Goal: Task Accomplishment & Management: Use online tool/utility

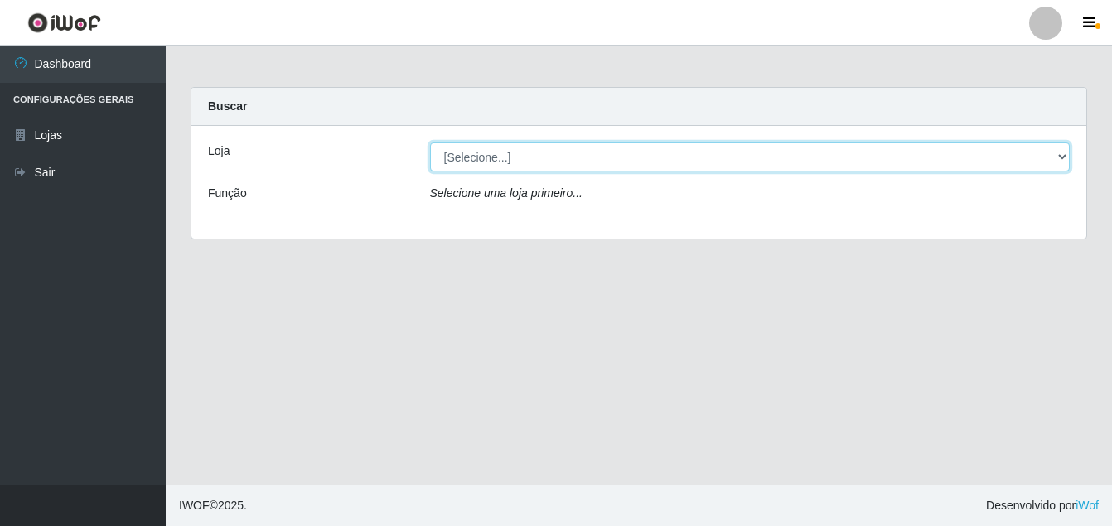
click at [666, 154] on select "[Selecione...] Ajubá Mercado" at bounding box center [750, 157] width 641 height 29
select select "402"
click at [430, 143] on select "[Selecione...] Ajubá Mercado" at bounding box center [750, 157] width 641 height 29
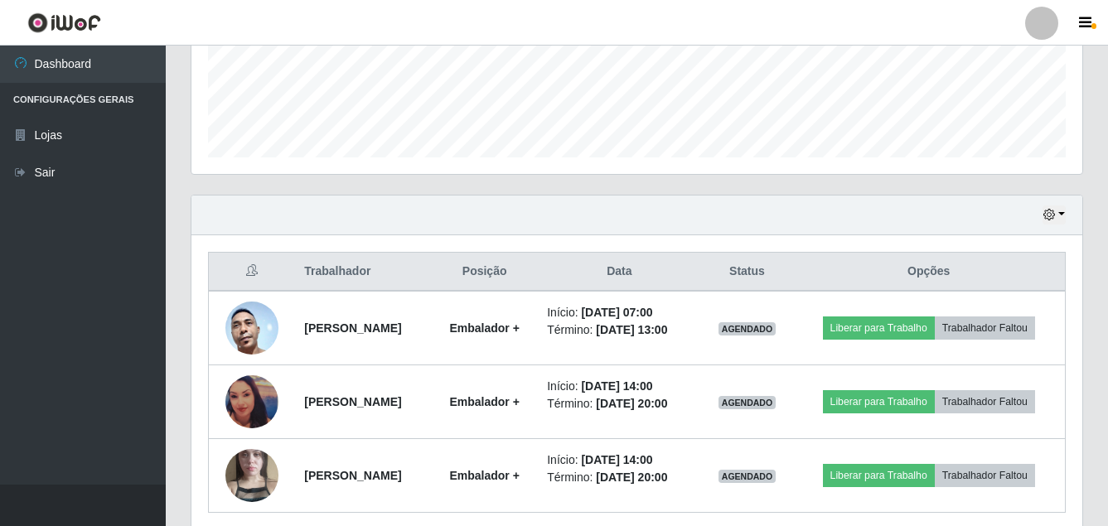
scroll to position [497, 0]
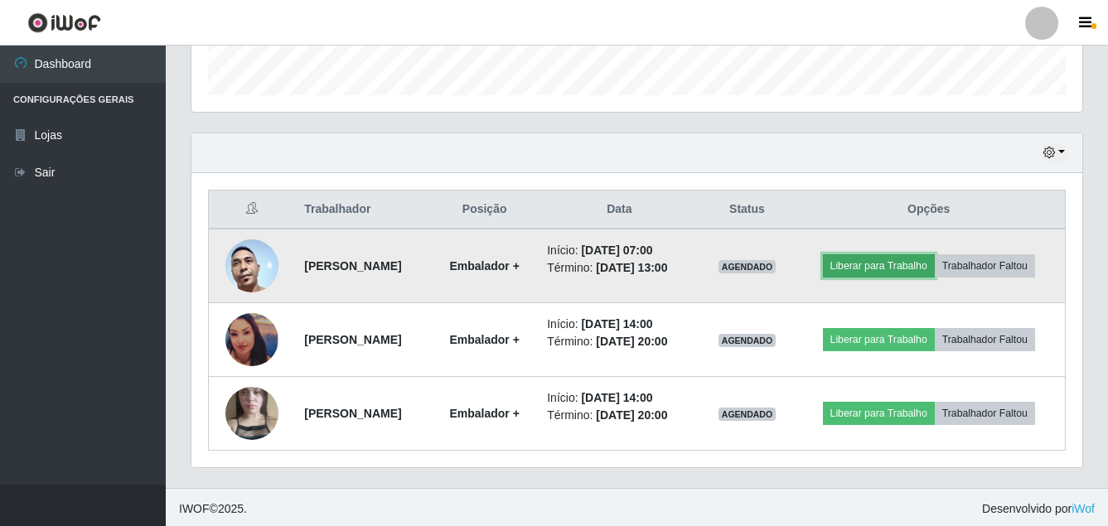
click at [894, 266] on button "Liberar para Trabalho" at bounding box center [879, 265] width 112 height 23
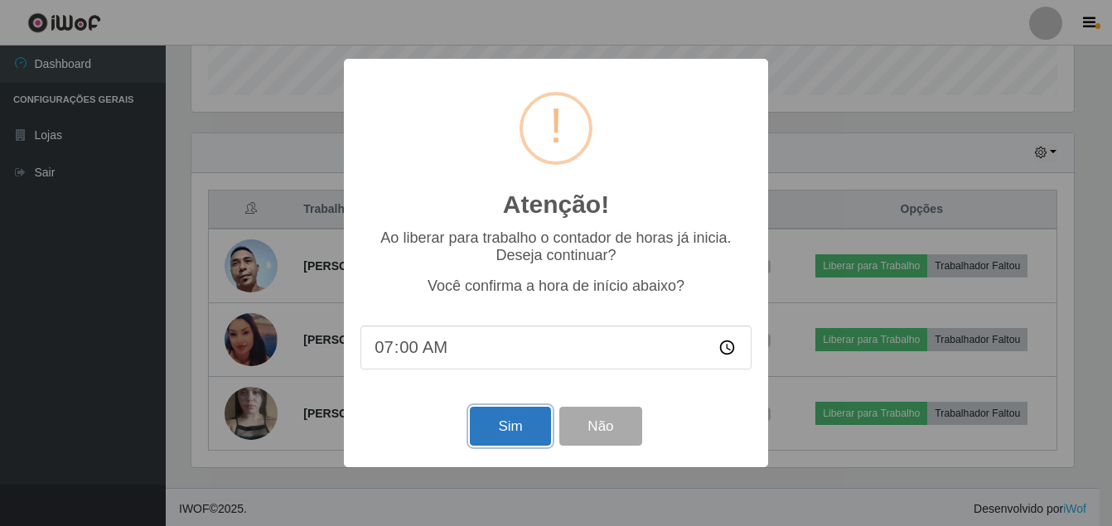
click at [516, 426] on button "Sim" at bounding box center [510, 426] width 80 height 39
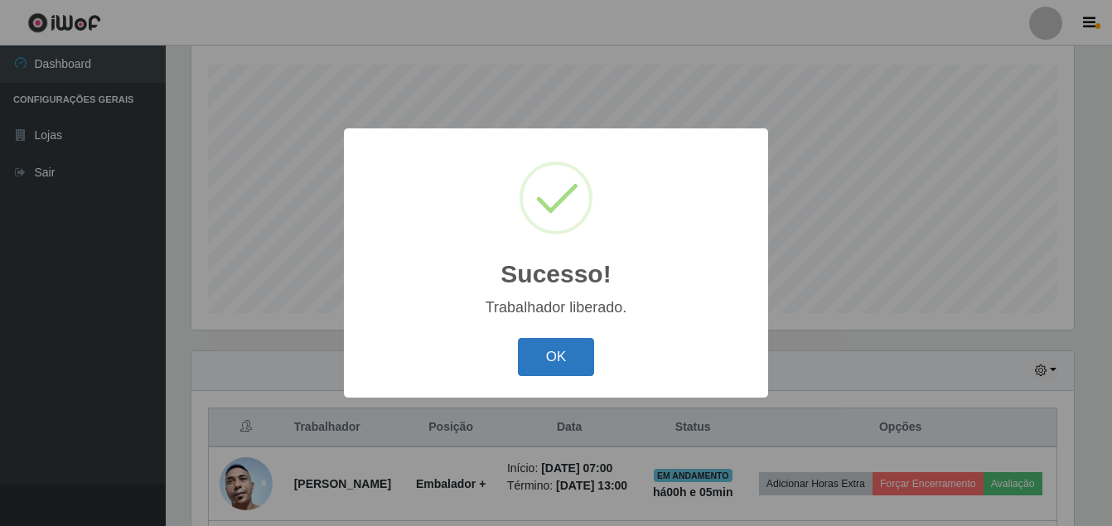
click at [552, 360] on button "OK" at bounding box center [556, 357] width 77 height 39
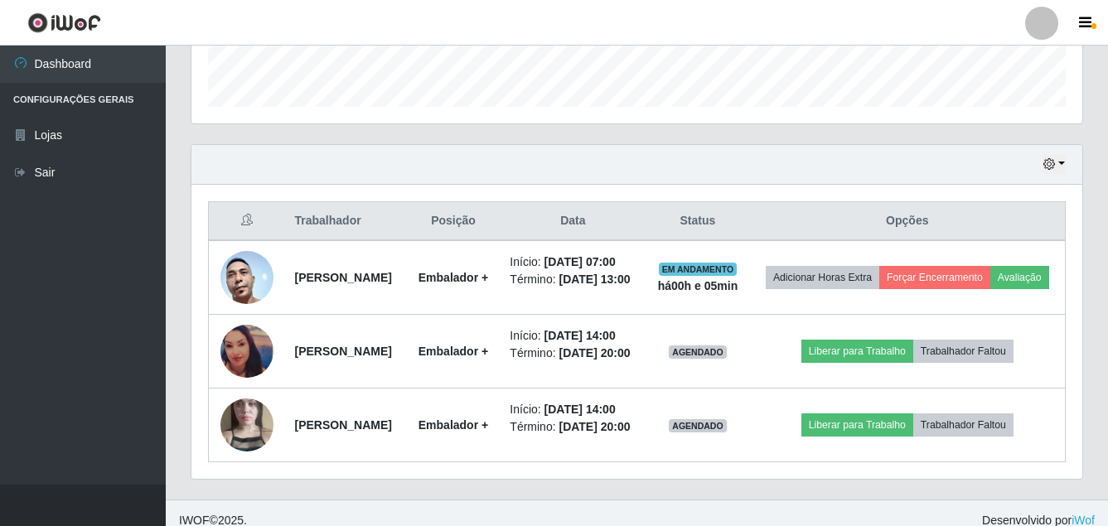
scroll to position [528, 0]
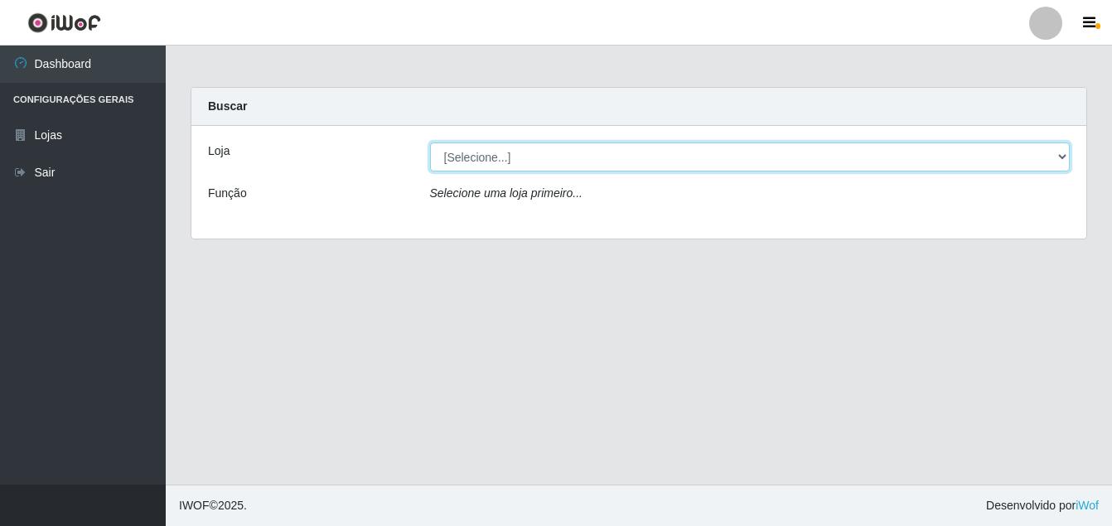
click at [987, 152] on select "[Selecione...] Ajubá Mercado" at bounding box center [750, 157] width 641 height 29
select select "402"
click at [430, 143] on select "[Selecione...] Ajubá Mercado" at bounding box center [750, 157] width 641 height 29
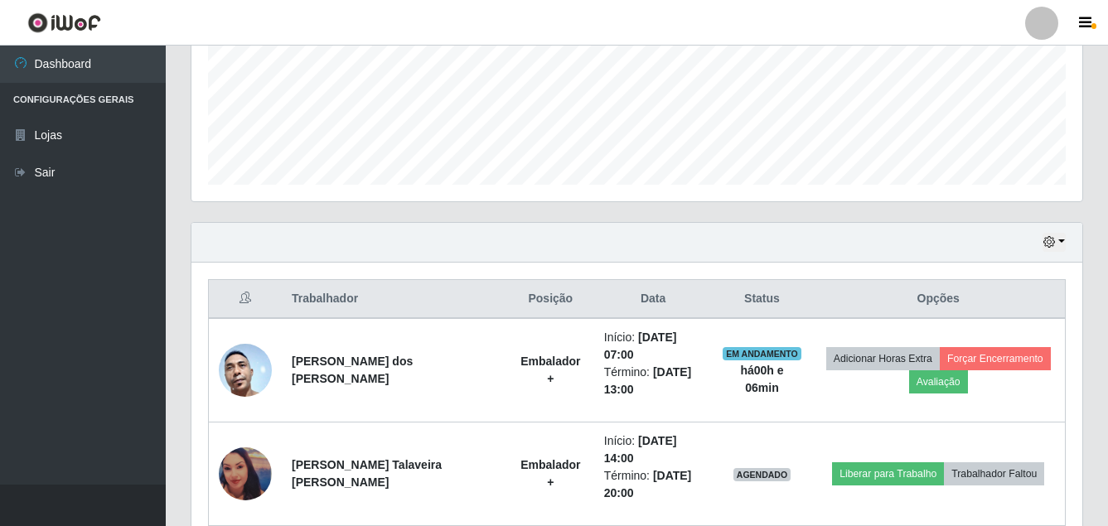
scroll to position [414, 0]
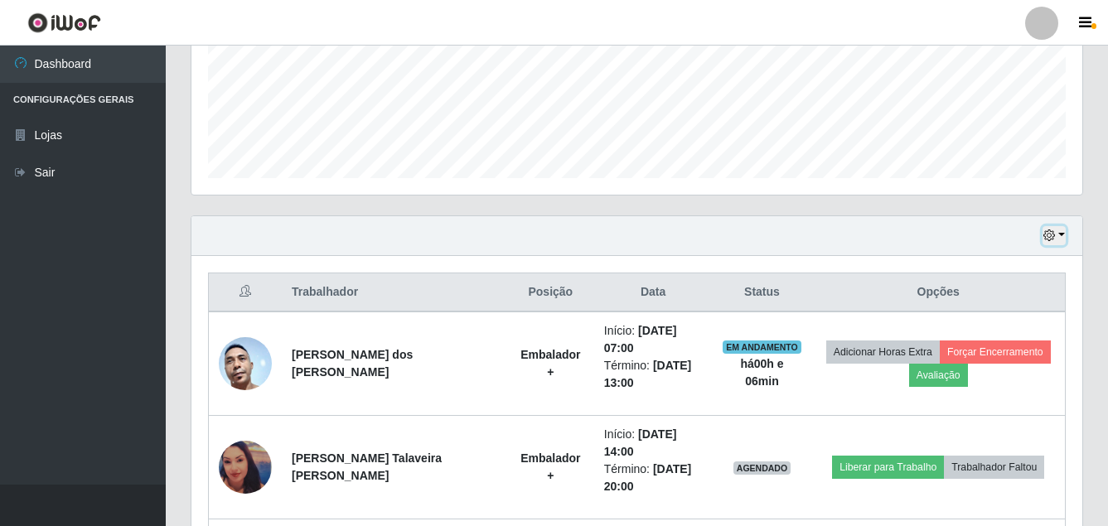
click at [1049, 237] on icon "button" at bounding box center [1050, 236] width 12 height 12
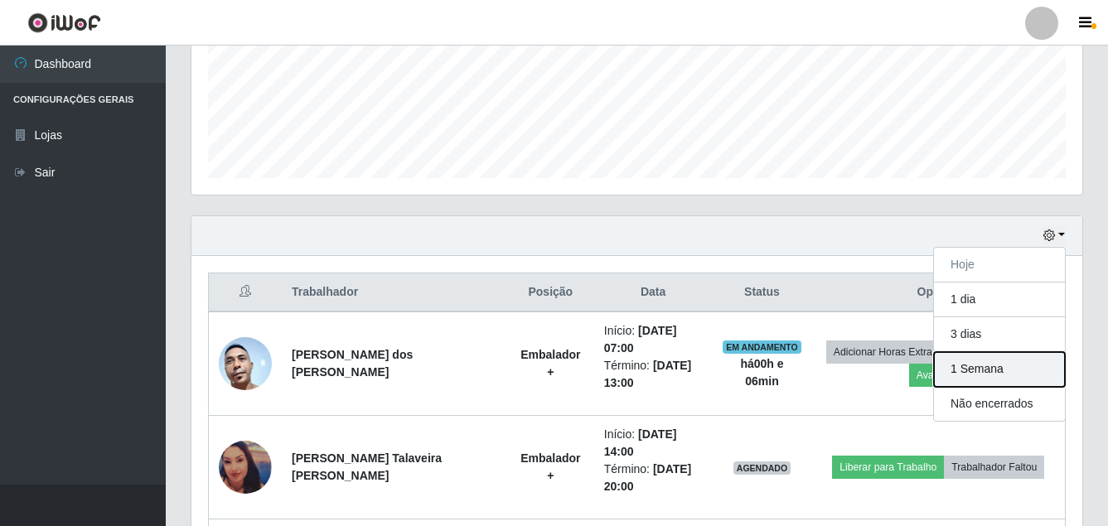
click at [996, 362] on button "1 Semana" at bounding box center [999, 369] width 131 height 35
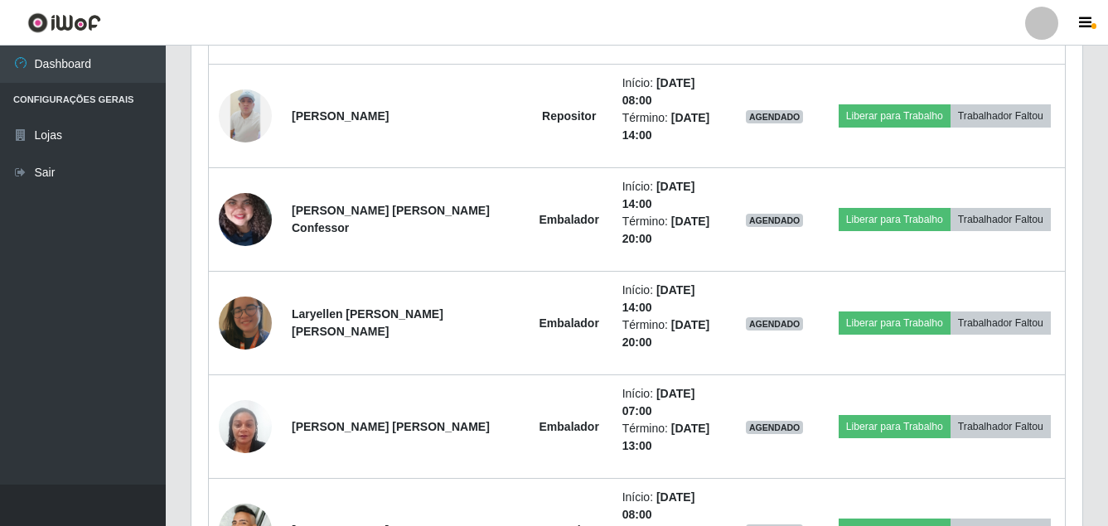
scroll to position [1160, 0]
